Goal: Task Accomplishment & Management: Manage account settings

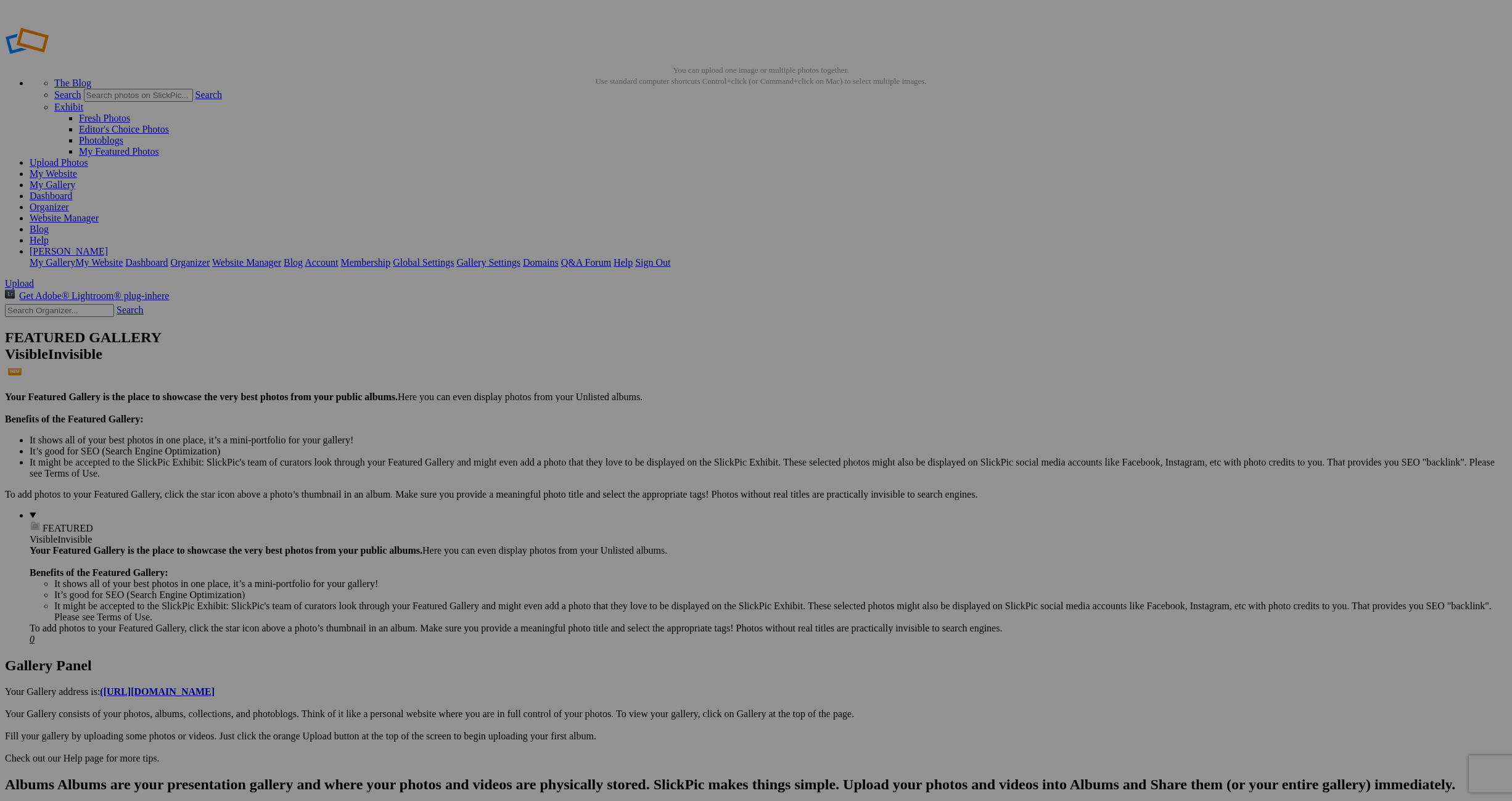
click at [77, 168] on link "My Website" at bounding box center [53, 173] width 48 height 10
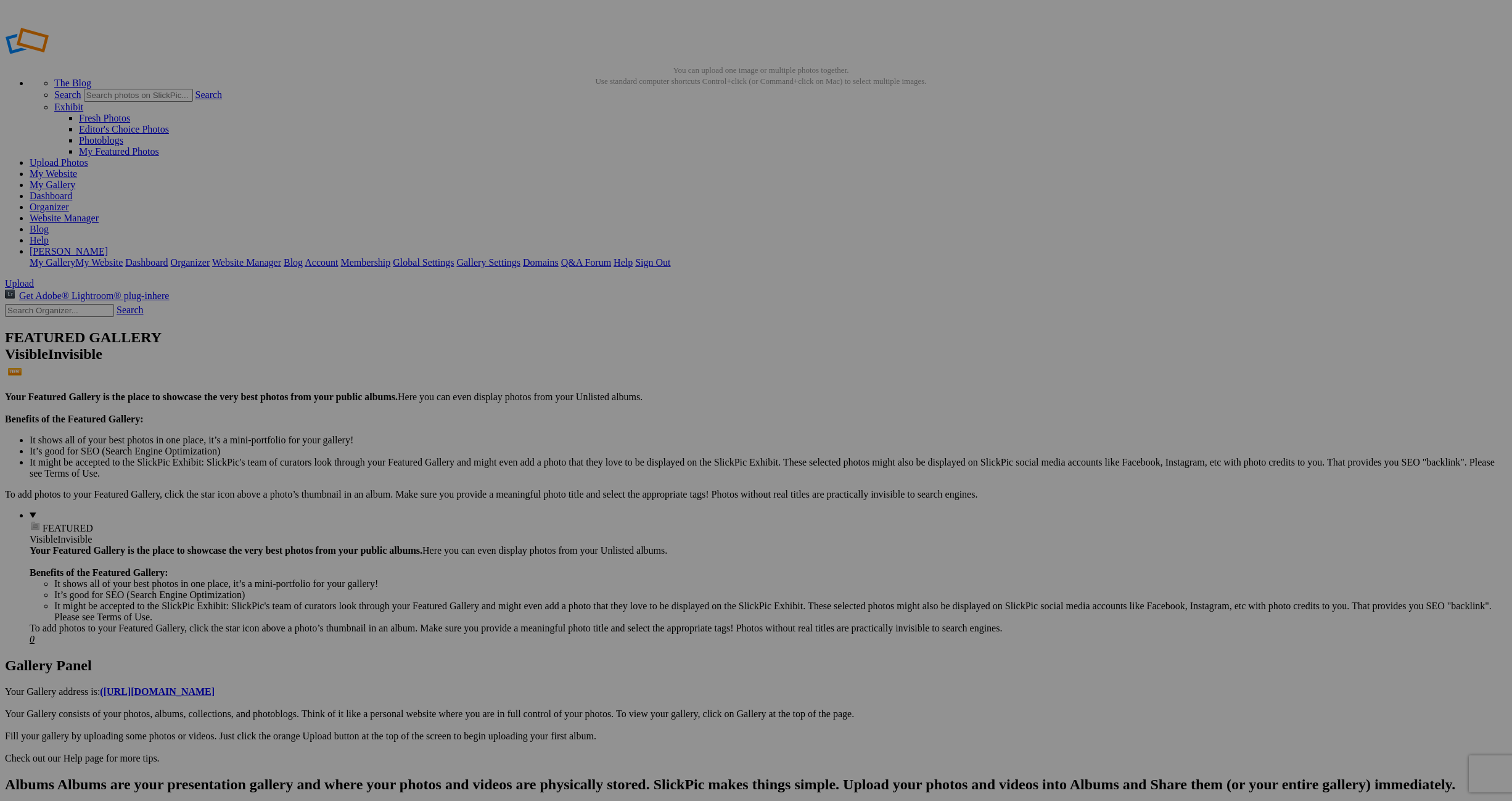
click at [69, 202] on link "Organizer" at bounding box center [49, 206] width 40 height 10
click at [77, 168] on link "My Website" at bounding box center [53, 173] width 48 height 10
